Goal: Complete application form

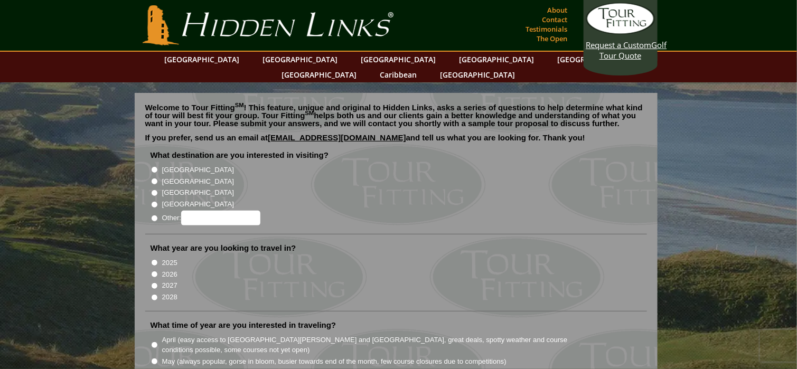
click at [153, 166] on input "[GEOGRAPHIC_DATA]" at bounding box center [154, 169] width 7 height 7
radio input "true"
click at [153, 178] on input "[GEOGRAPHIC_DATA]" at bounding box center [154, 181] width 7 height 7
radio input "true"
click at [156, 166] on input "[GEOGRAPHIC_DATA]" at bounding box center [154, 169] width 7 height 7
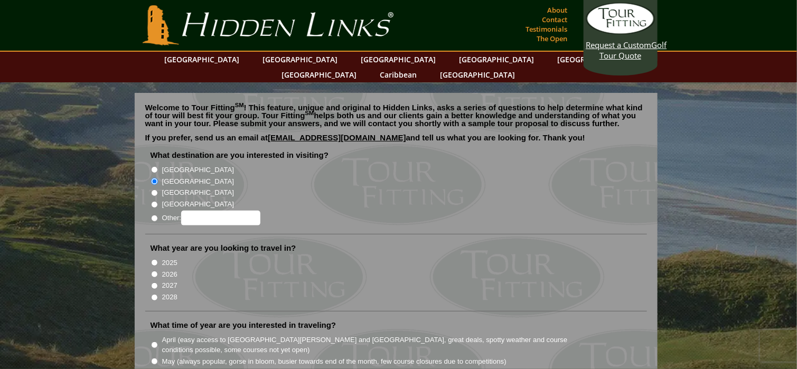
radio input "true"
click at [156, 271] on input "2026" at bounding box center [154, 274] width 7 height 7
radio input "true"
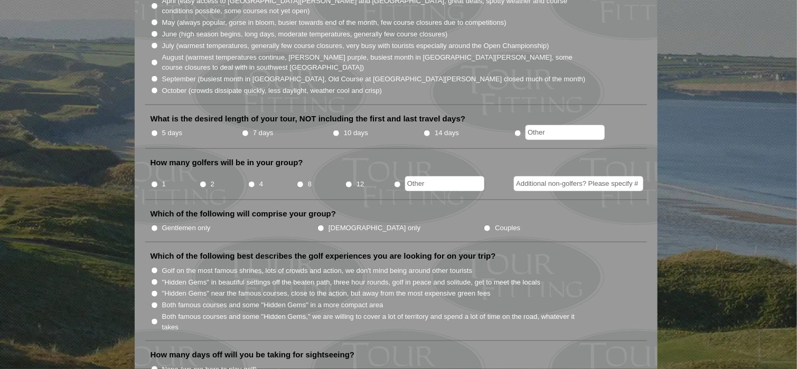
scroll to position [341, 0]
